Goal: Task Accomplishment & Management: Use online tool/utility

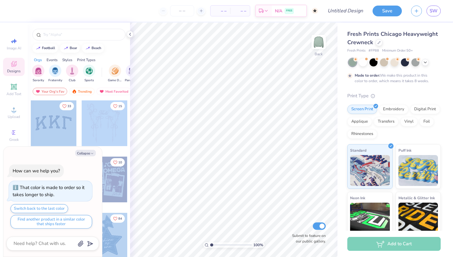
click at [225, 132] on div "– – Per Item – – Total Est. Delivery N/A FREE Design Title Save SW Image AI Des…" at bounding box center [226, 128] width 453 height 257
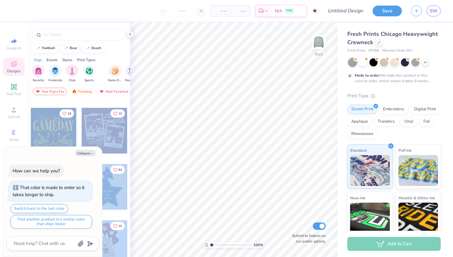
scroll to position [80, 0]
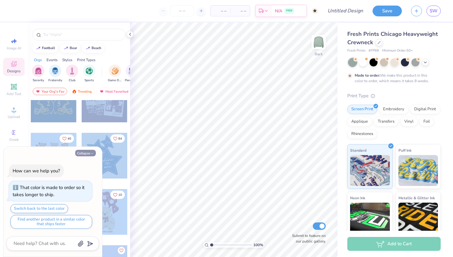
click at [89, 151] on button "Collapse" at bounding box center [85, 153] width 21 height 6
type textarea "x"
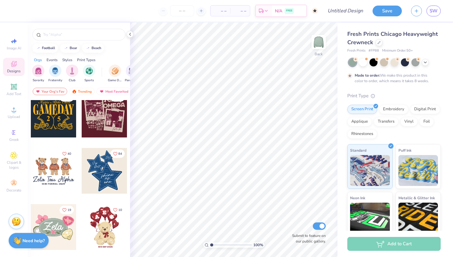
scroll to position [0, 0]
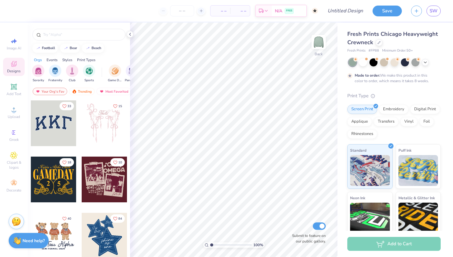
click at [55, 122] on div at bounding box center [54, 123] width 46 height 46
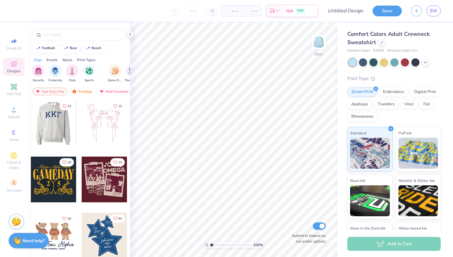
click at [52, 125] on div at bounding box center [53, 123] width 137 height 46
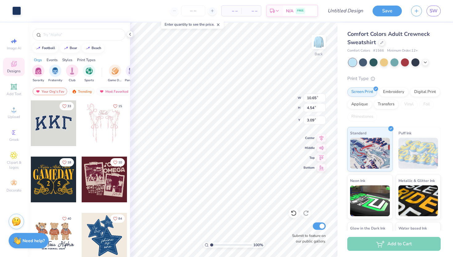
click at [268, 102] on div "100 % Back W 10.65 10.65 " H 4.54 4.54 " Y 3.09 3.09 " Center Middle Top Bottom…" at bounding box center [234, 140] width 208 height 234
type input "10.84"
type input "4.76"
type input "3.00"
type input "10.65"
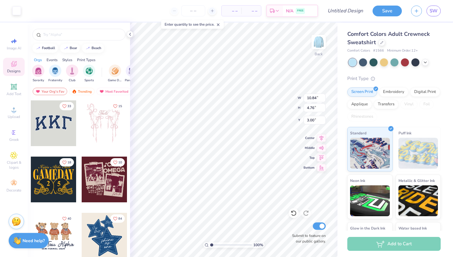
type input "4.54"
type input "3.09"
type input "3.00"
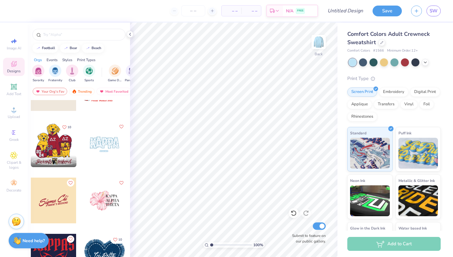
scroll to position [989, 0]
click at [16, 91] on span "Add Text" at bounding box center [13, 93] width 15 height 5
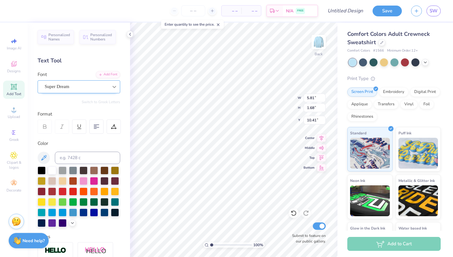
click at [115, 86] on icon at bounding box center [114, 87] width 6 height 6
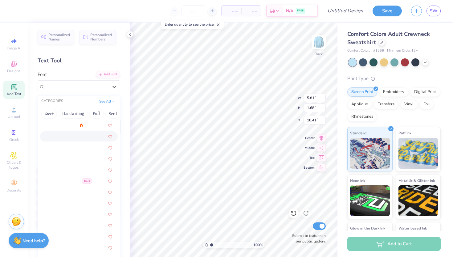
scroll to position [1082, 0]
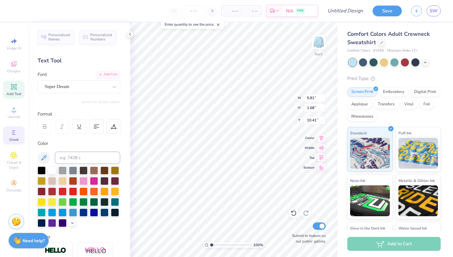
click at [16, 133] on icon at bounding box center [13, 132] width 7 height 7
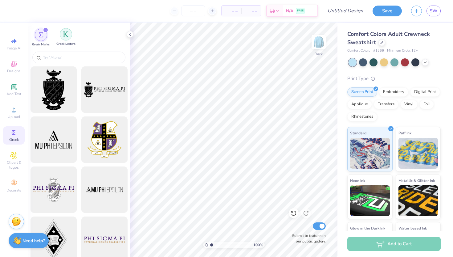
click at [70, 33] on div "filter for Greek Letters" at bounding box center [66, 34] width 12 height 12
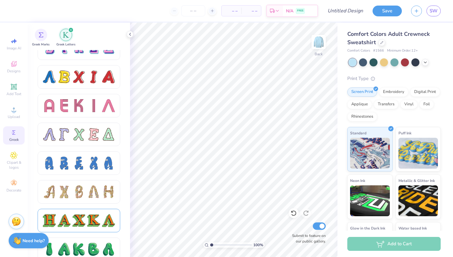
scroll to position [561, 0]
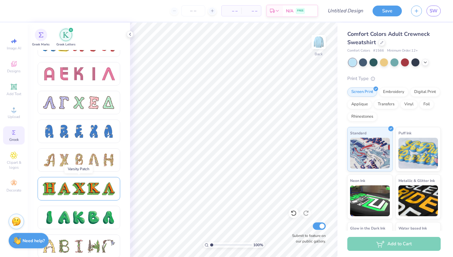
click at [93, 192] on div at bounding box center [93, 188] width 13 height 13
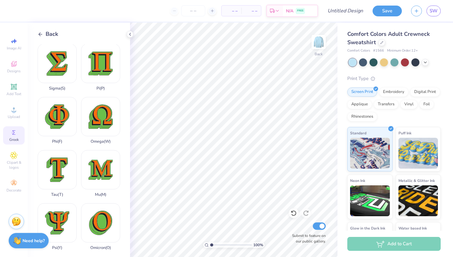
scroll to position [266, 0]
click at [55, 112] on div "Phi ( F )" at bounding box center [57, 120] width 39 height 47
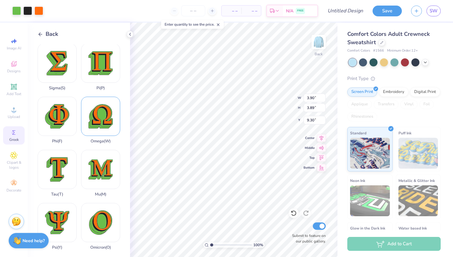
type input "4.53"
click at [18, 11] on div at bounding box center [16, 10] width 9 height 9
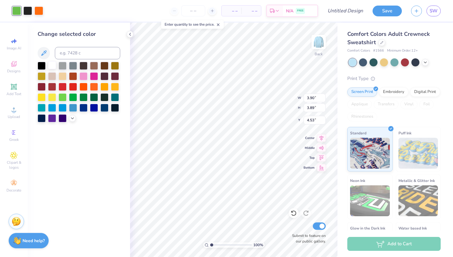
click at [51, 64] on div at bounding box center [52, 65] width 8 height 8
click at [39, 10] on div at bounding box center [39, 10] width 9 height 9
click at [106, 108] on div at bounding box center [105, 107] width 8 height 8
click at [16, 10] on div at bounding box center [16, 10] width 9 height 9
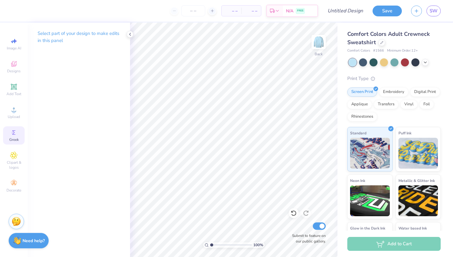
click at [16, 130] on icon at bounding box center [13, 132] width 7 height 7
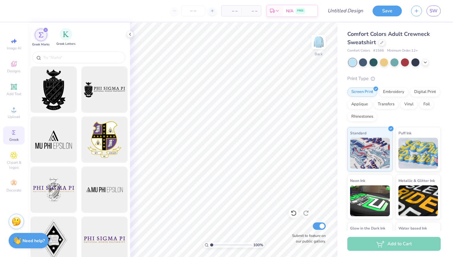
click at [64, 41] on div "Greek Letters" at bounding box center [65, 37] width 19 height 18
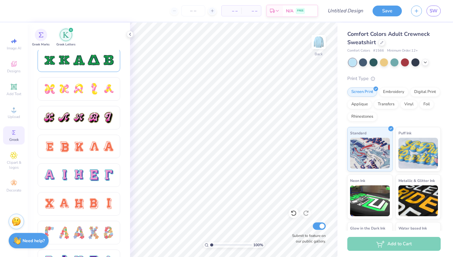
scroll to position [326, 0]
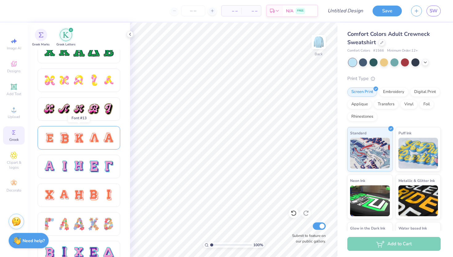
click at [96, 145] on div at bounding box center [79, 137] width 83 height 23
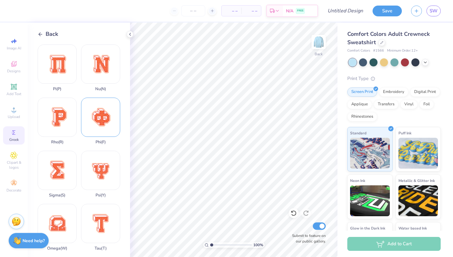
scroll to position [313, 0]
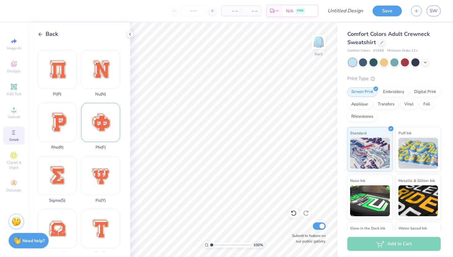
click at [103, 120] on div "Phi ( F )" at bounding box center [100, 126] width 39 height 47
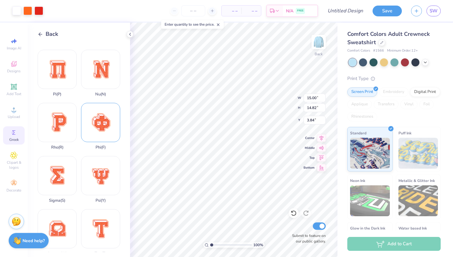
type input "6.95"
type input "6.87"
type input "5.30"
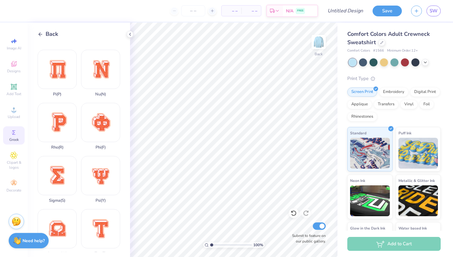
click at [16, 131] on icon at bounding box center [13, 132] width 7 height 7
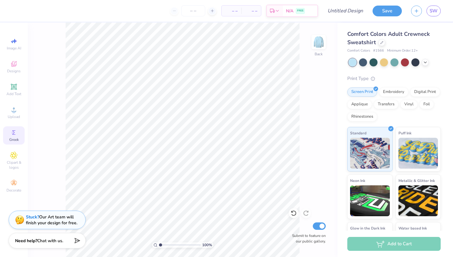
click at [14, 134] on icon at bounding box center [13, 132] width 7 height 7
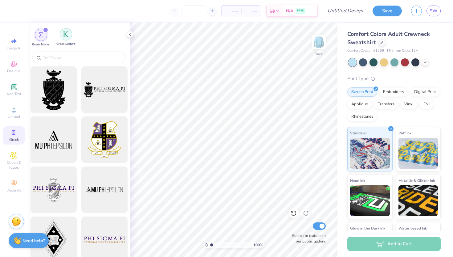
click at [68, 32] on img "filter for Greek Letters" at bounding box center [66, 34] width 6 height 6
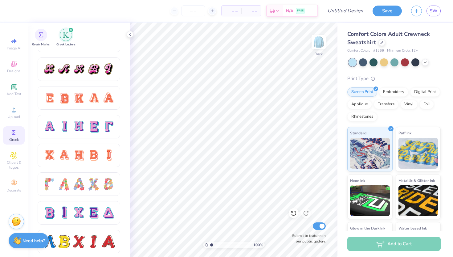
scroll to position [366, 0]
click at [80, 156] on div at bounding box center [78, 154] width 13 height 13
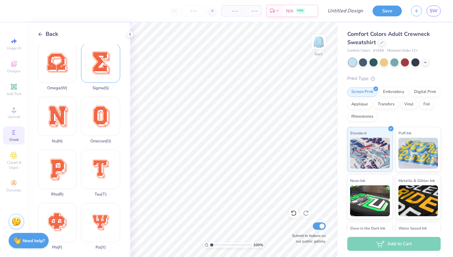
scroll to position [396, 0]
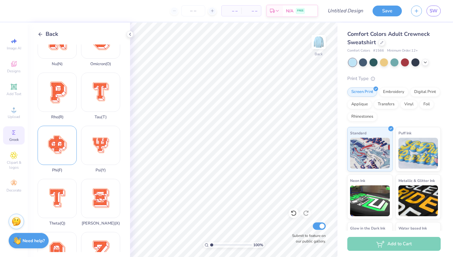
click at [61, 145] on div "Phi ( F )" at bounding box center [57, 148] width 39 height 47
click at [13, 132] on circle at bounding box center [12, 132] width 3 height 3
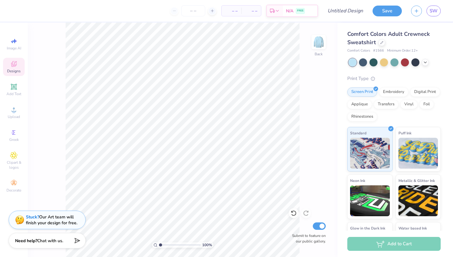
click at [15, 72] on span "Designs" at bounding box center [14, 70] width 14 height 5
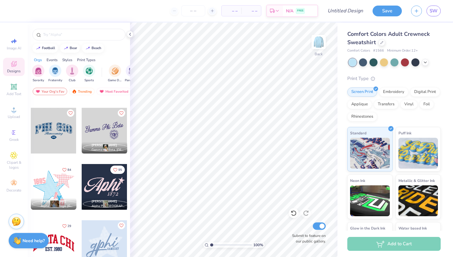
scroll to position [330, 0]
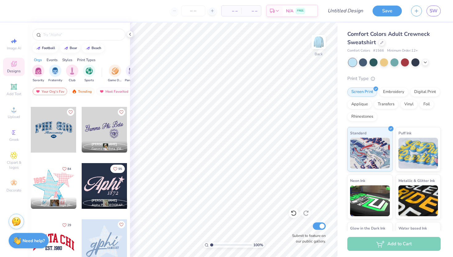
click at [62, 133] on div at bounding box center [54, 130] width 46 height 46
type input "3.58"
type input "7.95"
type input "2.54"
type input "3.00"
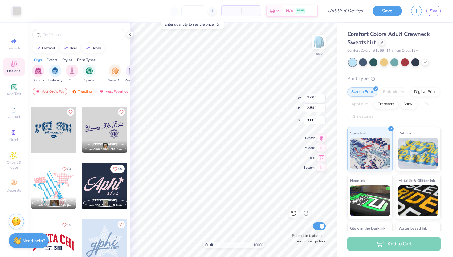
type input "7.74"
type input "2.26"
type input "3.00"
type input "7.95"
type input "2.54"
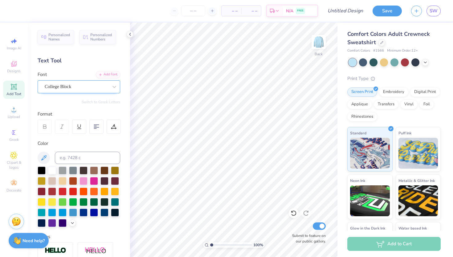
click at [86, 88] on div "College Block" at bounding box center [76, 87] width 65 height 10
click at [86, 88] on div "College Block" at bounding box center [77, 86] width 64 height 7
click at [14, 61] on icon at bounding box center [13, 63] width 7 height 7
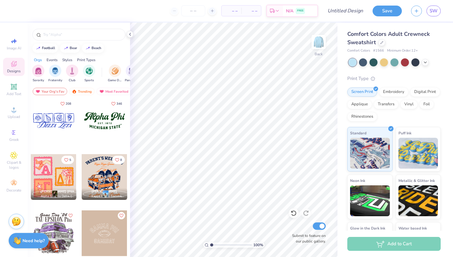
scroll to position [621, 0]
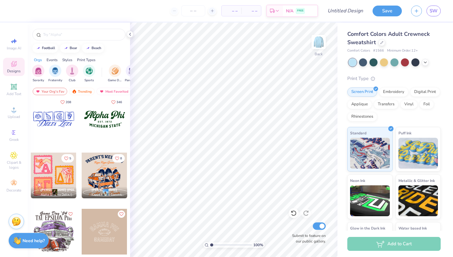
click at [102, 119] on div at bounding box center [105, 119] width 46 height 46
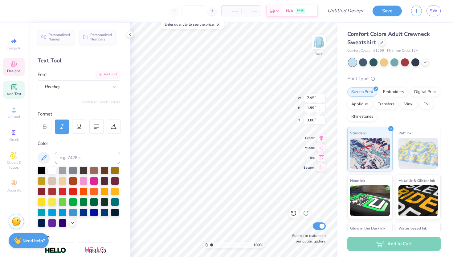
scroll to position [0, 0]
type textarea "A"
type textarea "Phi Beta Lambda"
type input "6.07"
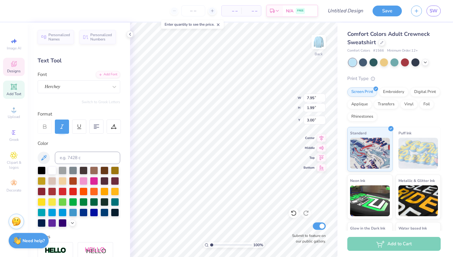
type input "0.90"
type input "5.48"
type textarea "Penn STATE"
type input "2.70"
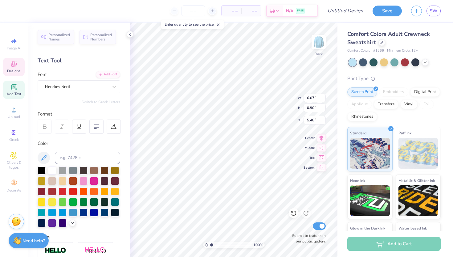
type input "0.33"
type input "5.00"
type textarea "E S T . 2006"
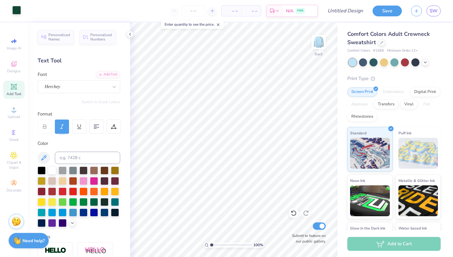
click at [15, 10] on div at bounding box center [16, 10] width 9 height 9
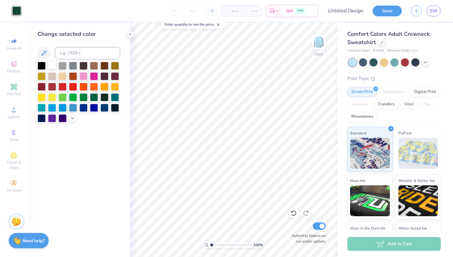
click at [55, 65] on div at bounding box center [52, 65] width 8 height 8
click at [101, 106] on div at bounding box center [105, 107] width 8 height 8
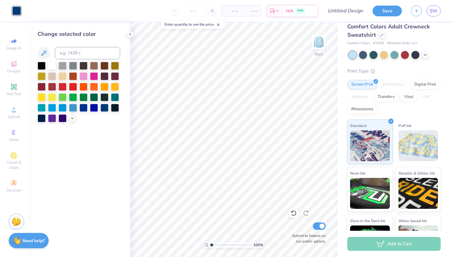
scroll to position [0, 0]
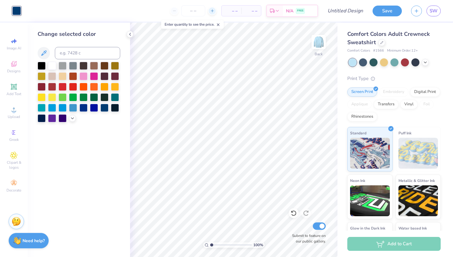
click at [213, 11] on line at bounding box center [212, 11] width 2 height 0
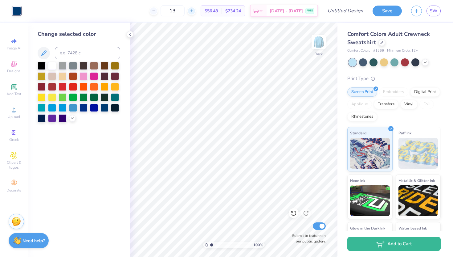
click at [194, 10] on icon at bounding box center [192, 11] width 4 height 4
type input "15"
click at [383, 10] on button "Save" at bounding box center [387, 10] width 29 height 11
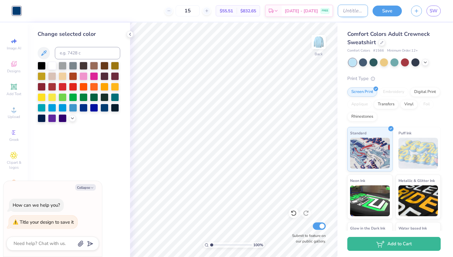
type textarea "x"
click at [341, 12] on input "Design Title" at bounding box center [353, 11] width 30 height 12
type input "p"
type textarea "x"
type input "ph"
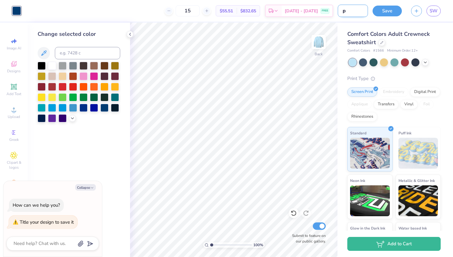
type textarea "x"
type input "phi"
type textarea "x"
type input "phi"
type textarea "x"
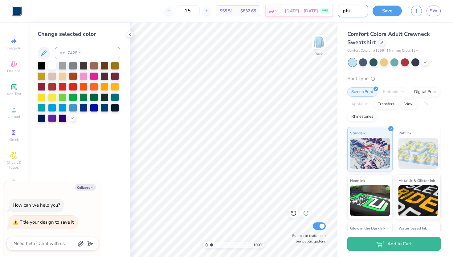
type input "phi b"
type textarea "x"
type input "phi be"
type textarea "x"
type input "phi bet"
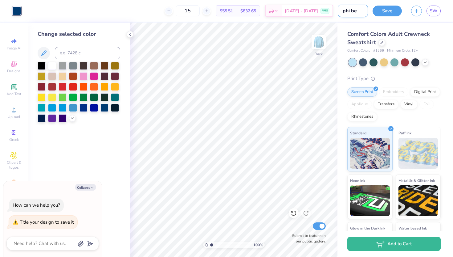
type textarea "x"
type input "phi beta"
type textarea "x"
type input "phi beta"
type textarea "x"
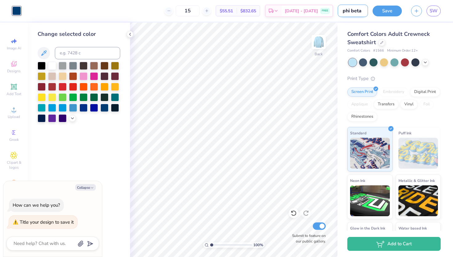
type input "phi beta l"
type textarea "x"
type input "phi beta la"
type textarea "x"
type input "phi beta [PERSON_NAME]"
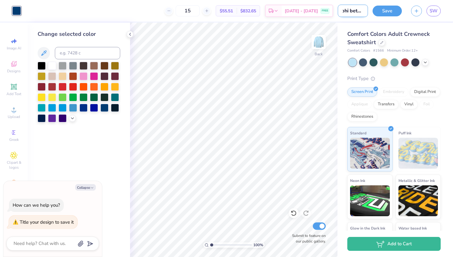
type textarea "x"
type input "phi beta lamb"
type textarea "x"
type input "phi beta lambd"
type textarea "x"
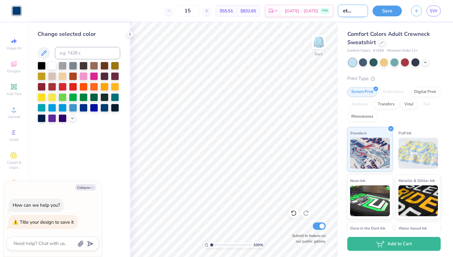
type input "phi beta lambda"
type textarea "x"
type input "phi beta lambda"
type textarea "x"
type input "phi beta lambda c"
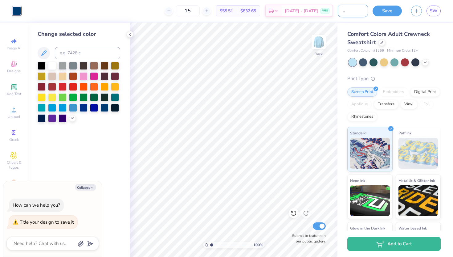
type textarea "x"
type input "phi beta lambda cr"
type textarea "x"
type input "phi beta lambda cre"
type textarea "x"
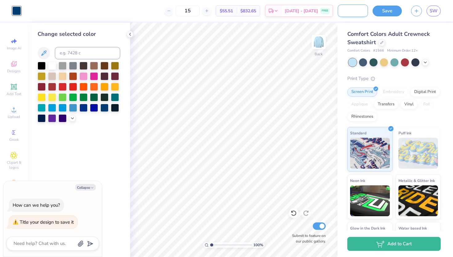
type input "phi beta lambda crew"
type textarea "x"
type input "phi beta lambda crewn"
type textarea "x"
type input "phi beta lambda crewne"
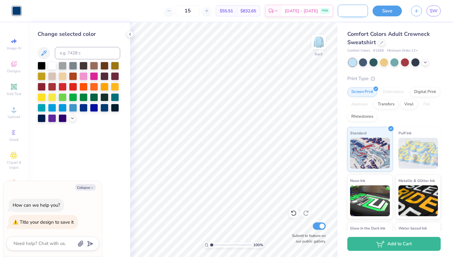
type textarea "x"
type input "phi beta lambda crewnec"
type textarea "x"
type input "phi beta lambda crewneck"
type textarea "x"
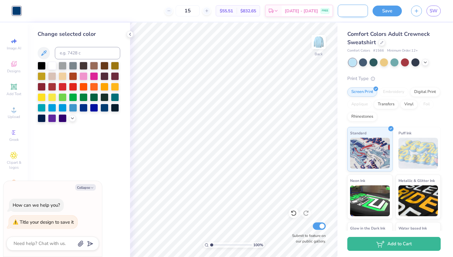
scroll to position [0, 40]
type input "phi beta lambda crewneck"
click at [391, 12] on button "Save" at bounding box center [387, 10] width 29 height 11
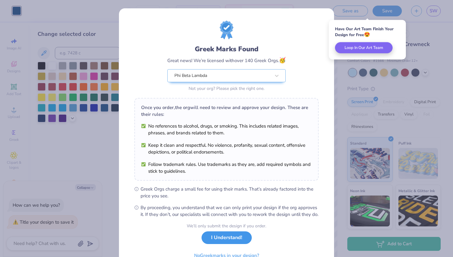
click at [237, 244] on button "I Understand!" at bounding box center [227, 237] width 50 height 13
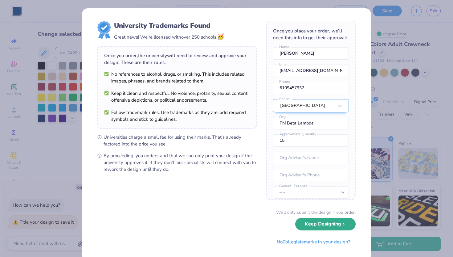
click at [319, 227] on button "Keep Designing" at bounding box center [325, 223] width 60 height 13
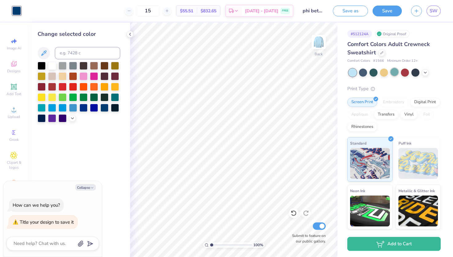
click at [396, 73] on div at bounding box center [395, 72] width 8 height 8
click at [426, 73] on icon at bounding box center [425, 71] width 5 height 5
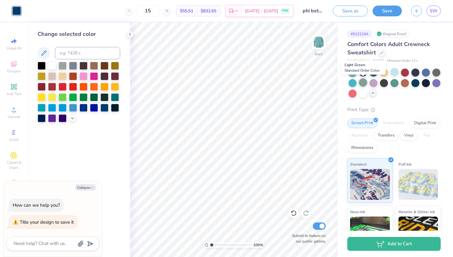
click at [364, 83] on div at bounding box center [363, 82] width 8 height 8
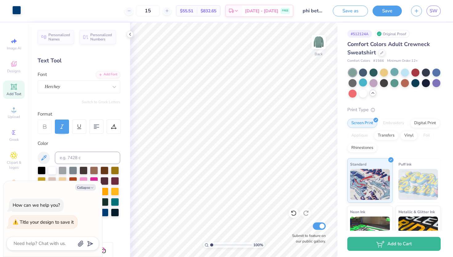
click at [17, 10] on div at bounding box center [16, 10] width 9 height 9
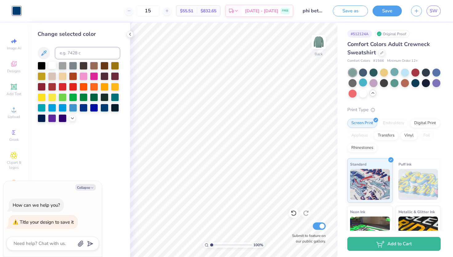
click at [52, 62] on div at bounding box center [52, 65] width 8 height 8
click at [373, 84] on div at bounding box center [374, 82] width 8 height 8
click at [434, 73] on div at bounding box center [437, 72] width 8 height 8
click at [436, 84] on div at bounding box center [437, 82] width 8 height 8
click at [354, 96] on div at bounding box center [353, 93] width 8 height 8
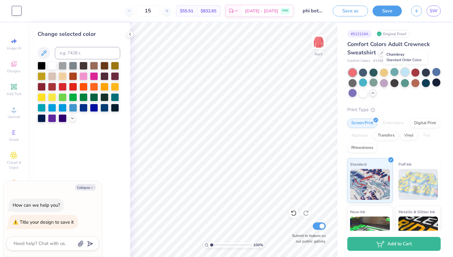
click at [406, 72] on div at bounding box center [405, 72] width 8 height 8
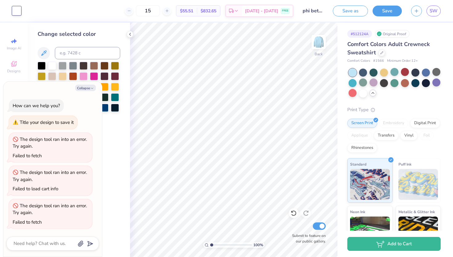
type textarea "x"
